Goal: Navigation & Orientation: Understand site structure

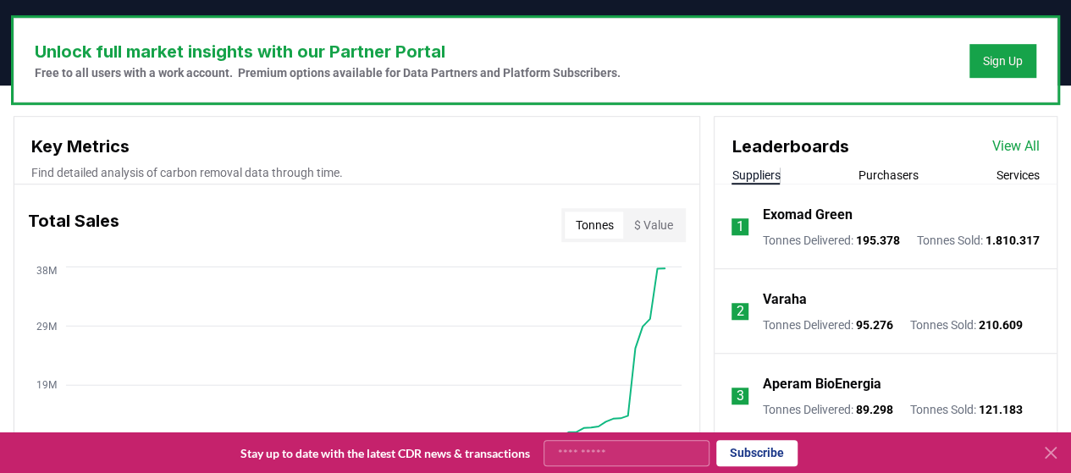
scroll to position [506, 0]
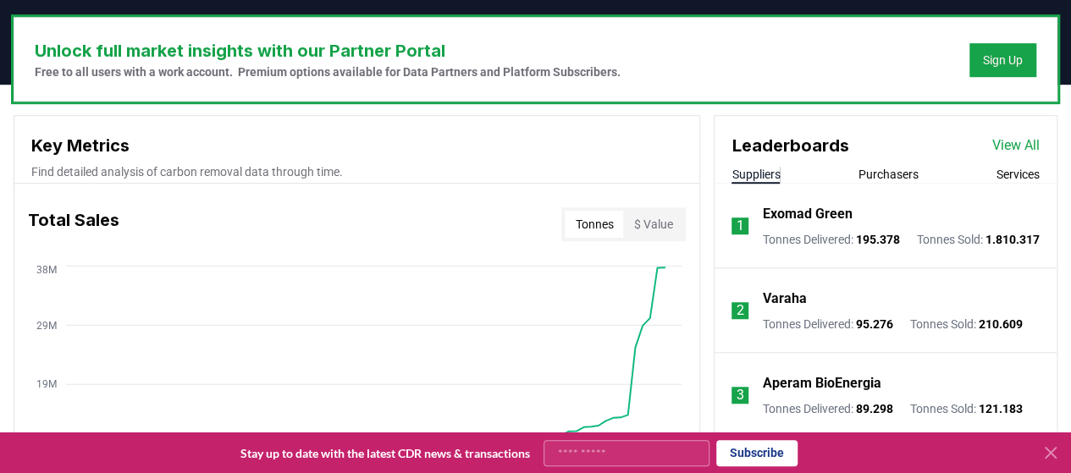
click at [205, 197] on div "Total Sales Tonnes $ Value" at bounding box center [356, 224] width 685 height 61
click at [1060, 454] on icon at bounding box center [1050, 453] width 20 height 20
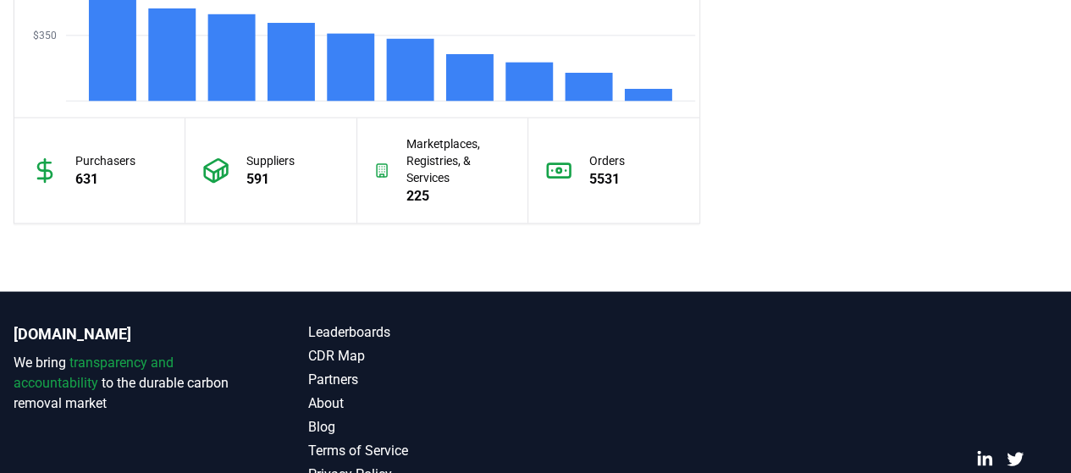
scroll to position [1398, 0]
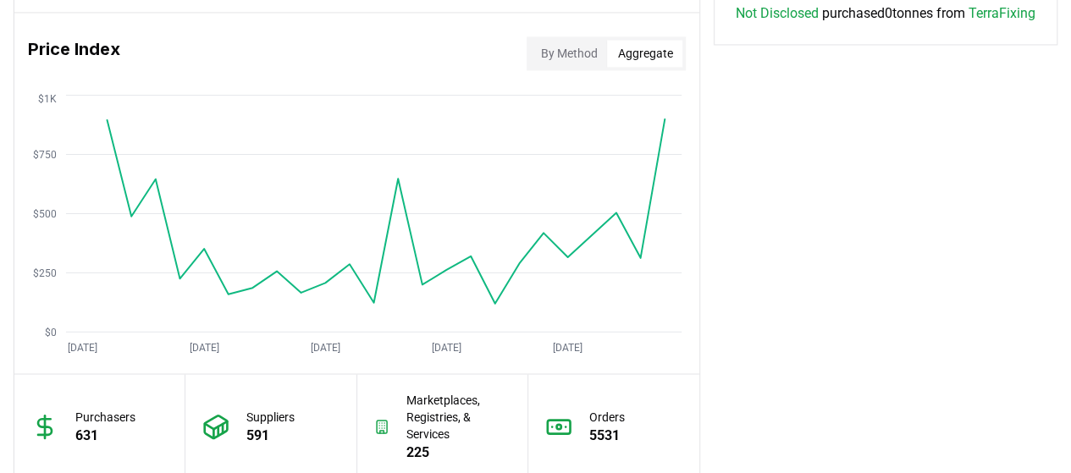
click at [642, 45] on button "Aggregate" at bounding box center [644, 53] width 75 height 27
click at [589, 41] on button "By Method" at bounding box center [568, 53] width 77 height 27
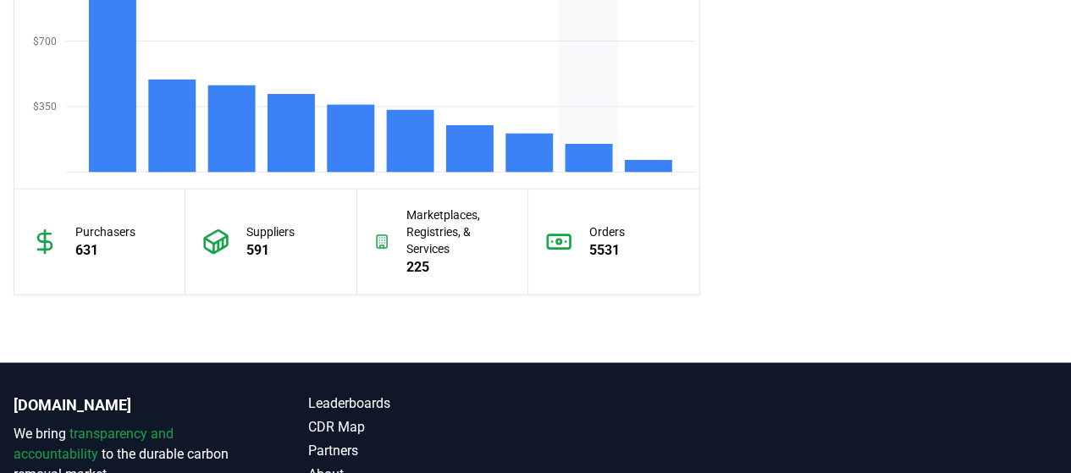
scroll to position [1583, 0]
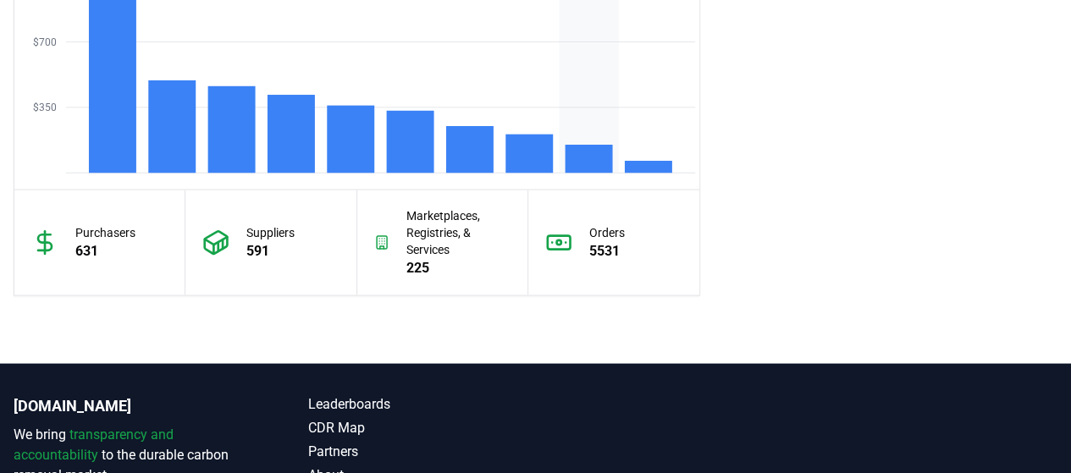
click at [591, 161] on rect at bounding box center [588, 159] width 47 height 28
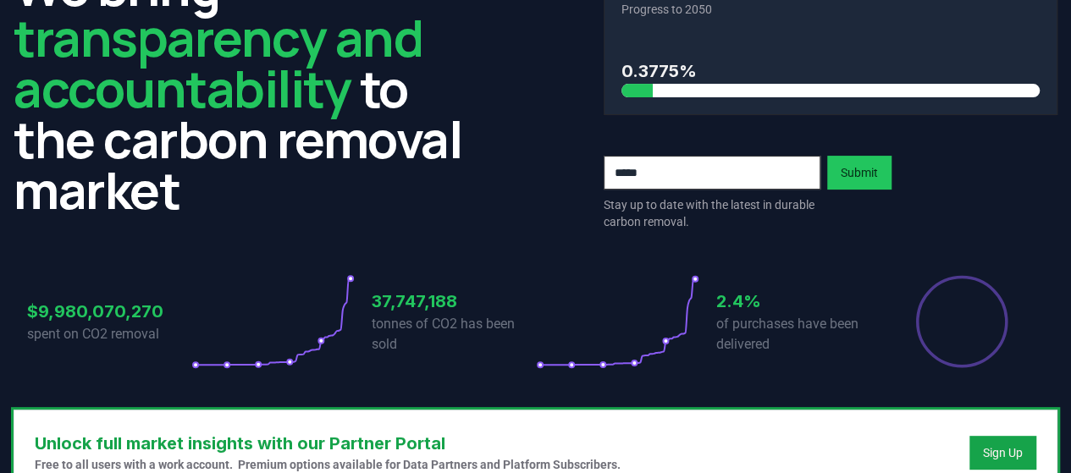
scroll to position [0, 0]
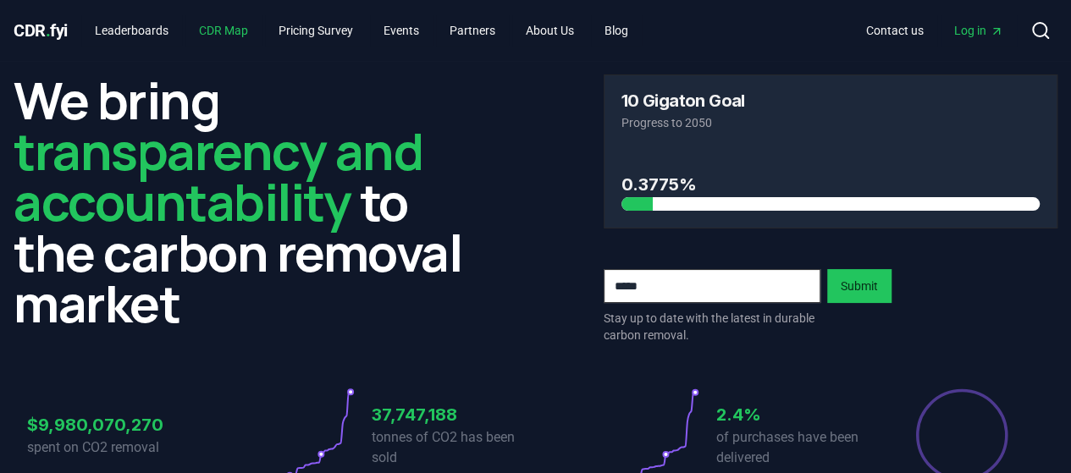
click at [216, 30] on link "CDR Map" at bounding box center [223, 30] width 76 height 30
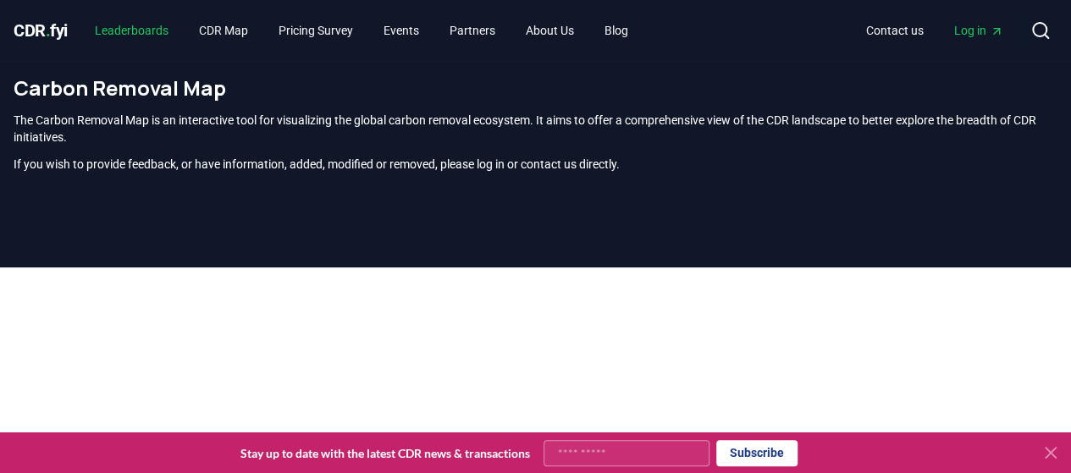
click at [151, 30] on link "Leaderboards" at bounding box center [131, 30] width 101 height 30
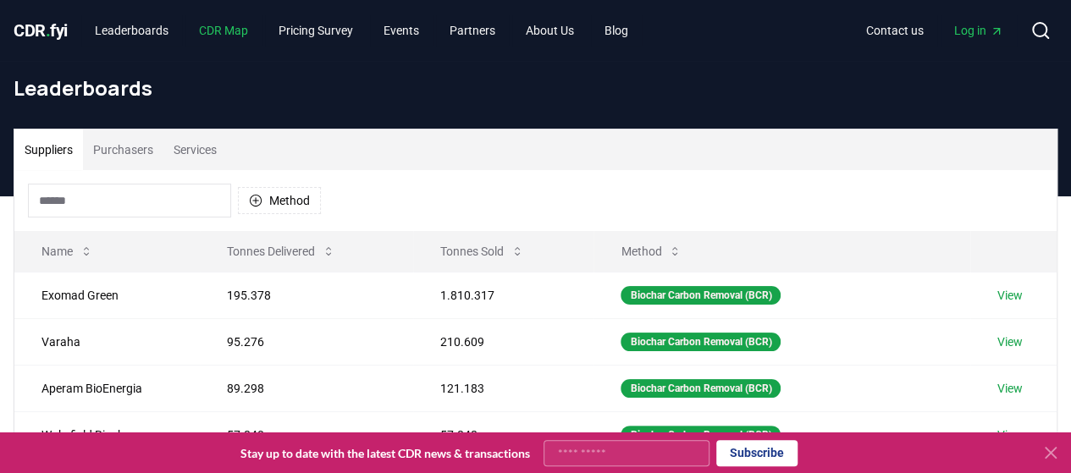
click at [223, 33] on link "CDR Map" at bounding box center [223, 30] width 76 height 30
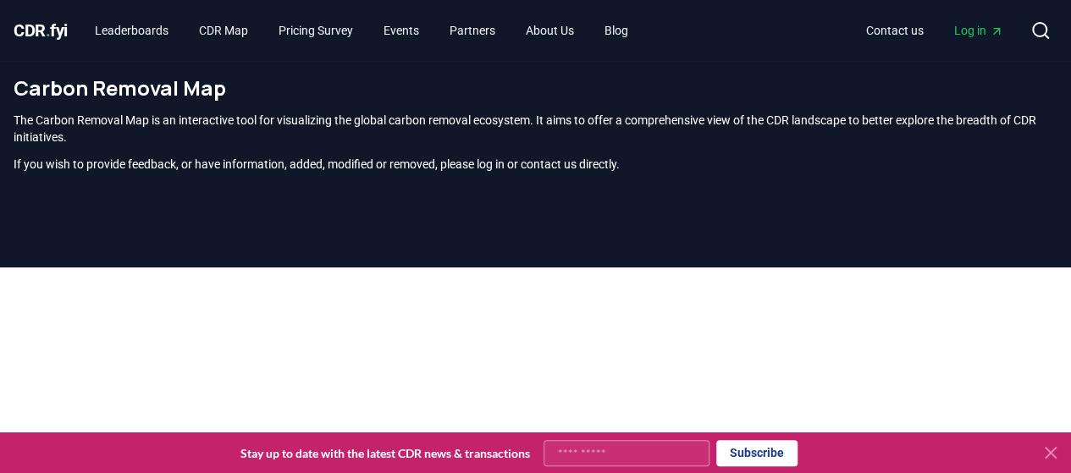
click at [1051, 451] on icon at bounding box center [1050, 453] width 10 height 10
